Goal: Information Seeking & Learning: Learn about a topic

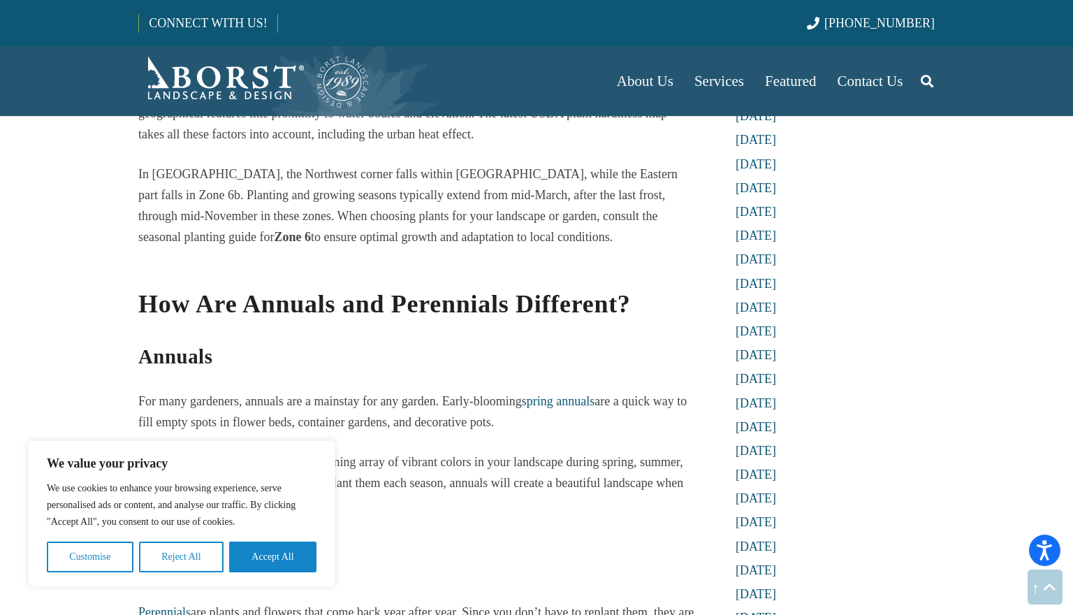
scroll to position [999, 0]
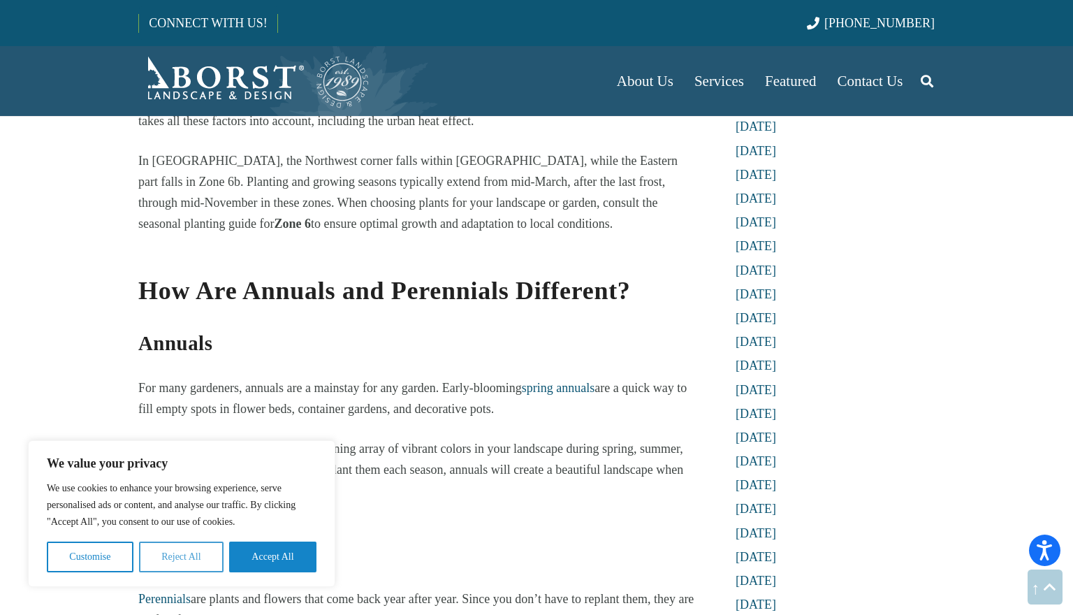
click at [156, 553] on button "Reject All" at bounding box center [181, 556] width 85 height 31
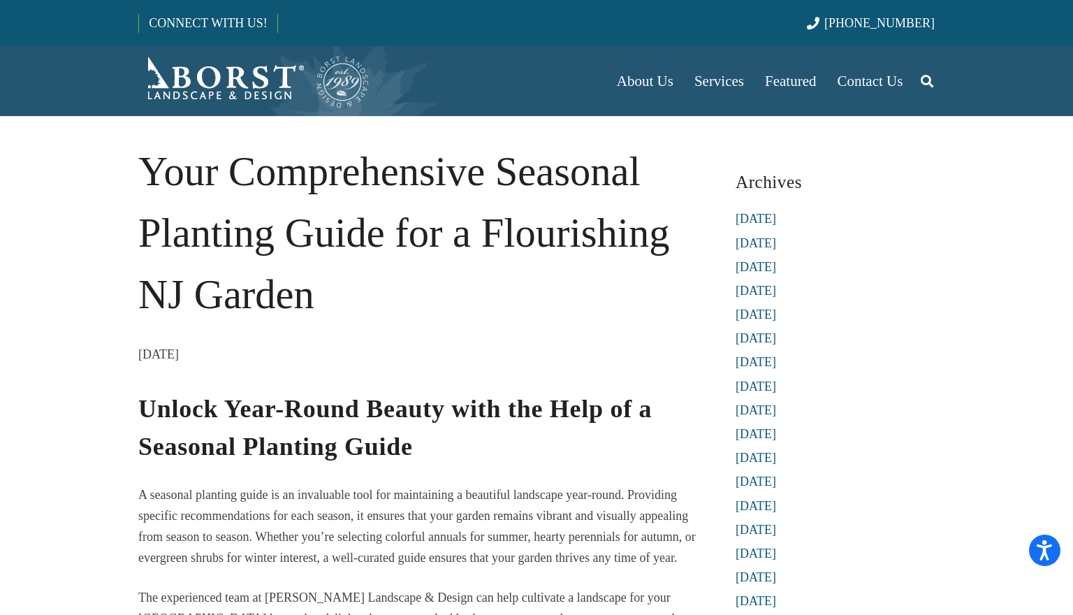
scroll to position [0, 0]
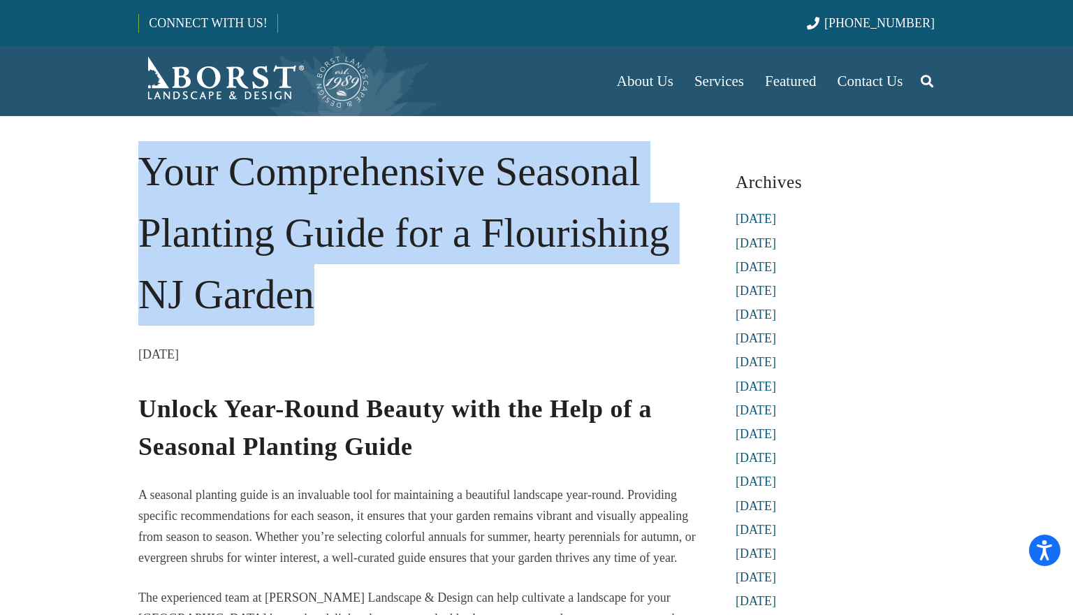
drag, startPoint x: 312, startPoint y: 298, endPoint x: 160, endPoint y: 182, distance: 191.4
click at [147, 179] on h1 "Your Comprehensive Seasonal Planting Guide for a Flourishing NJ Garden" at bounding box center [416, 233] width 557 height 184
copy h1 "Your Comprehensive Seasonal Planting Guide for a Flourishing NJ Garden"
